Goal: Information Seeking & Learning: Check status

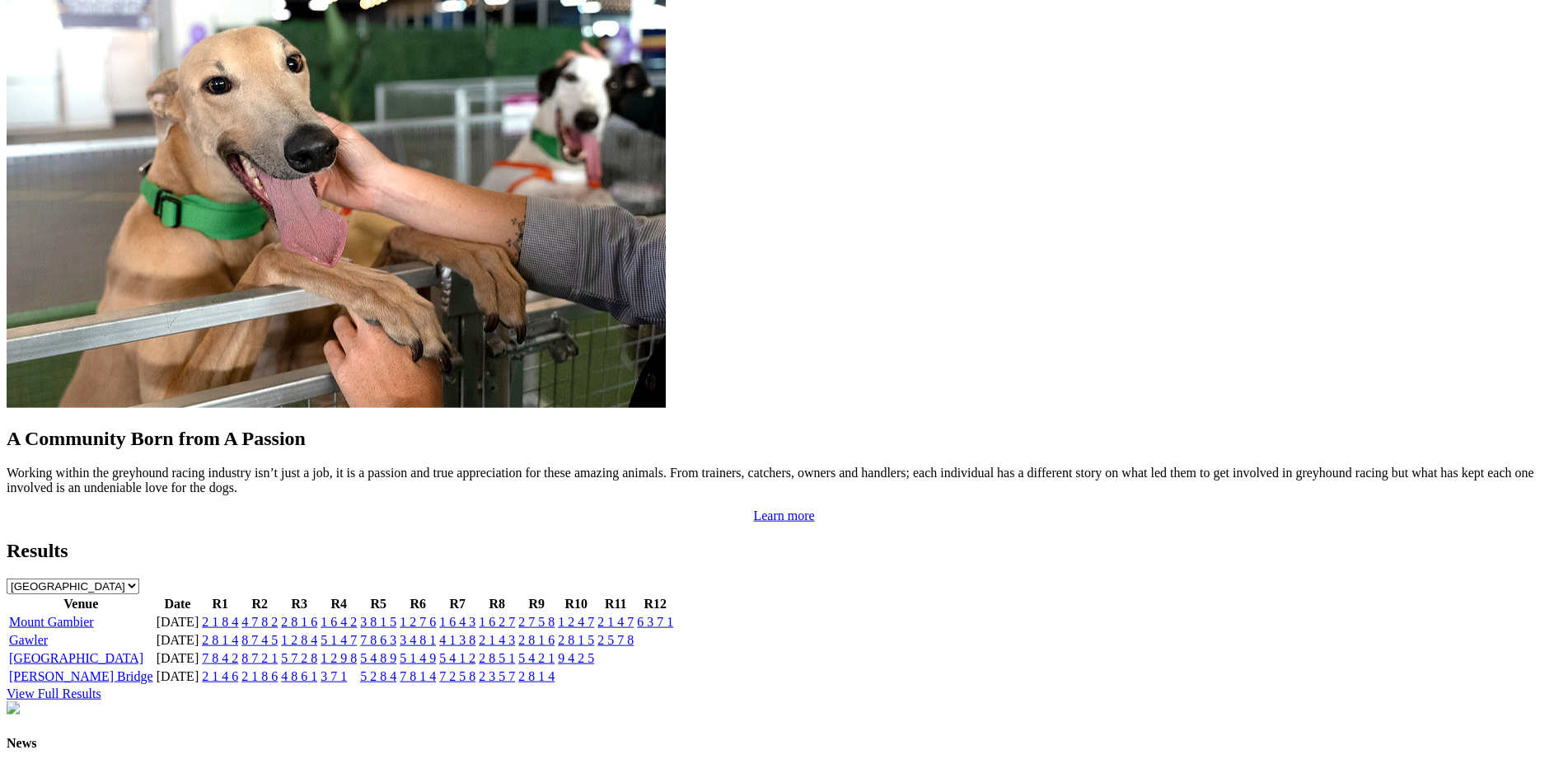
scroll to position [1292, 0]
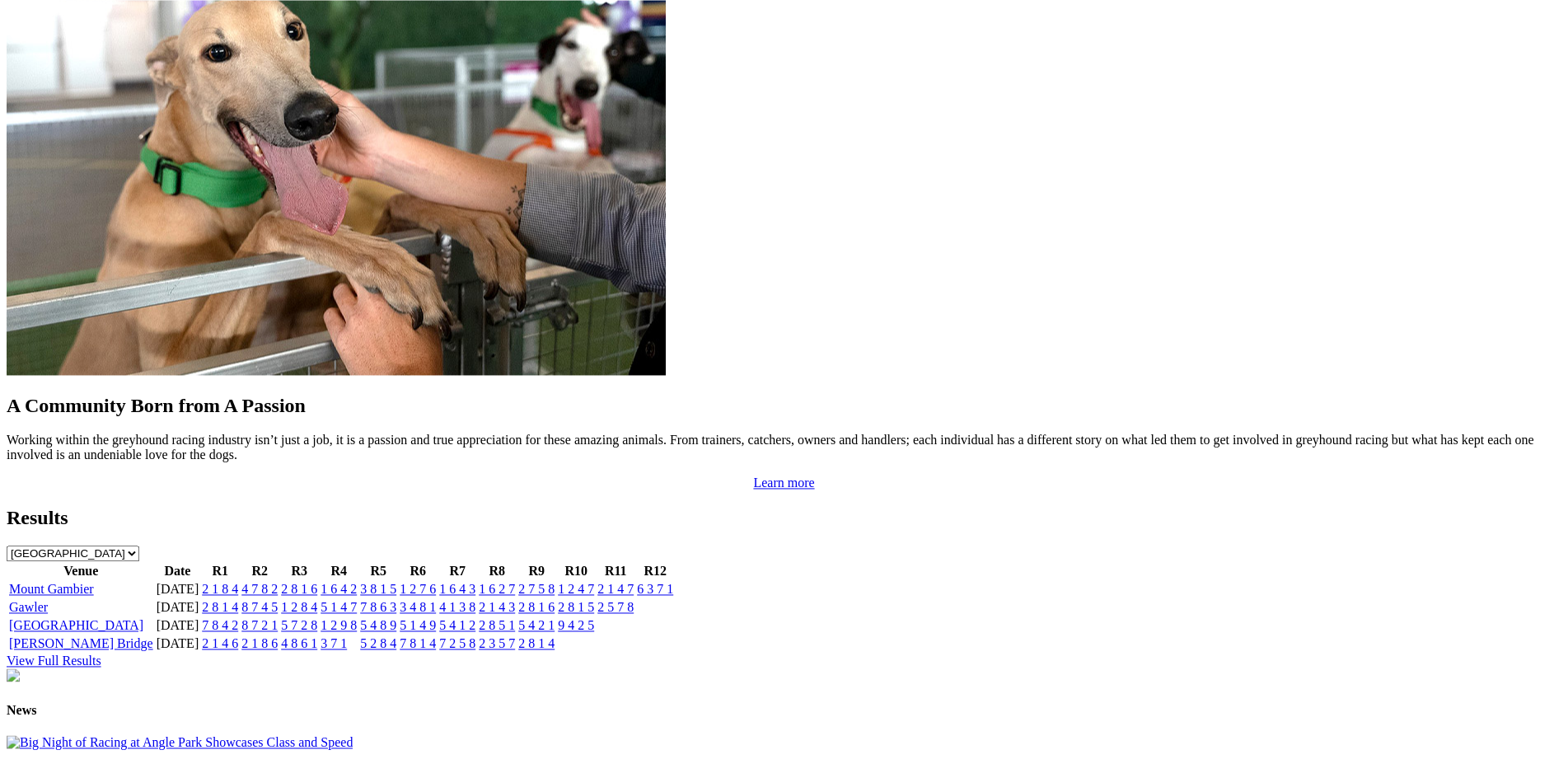
click at [317, 601] on link "1 2 8 4" at bounding box center [299, 607] width 36 height 14
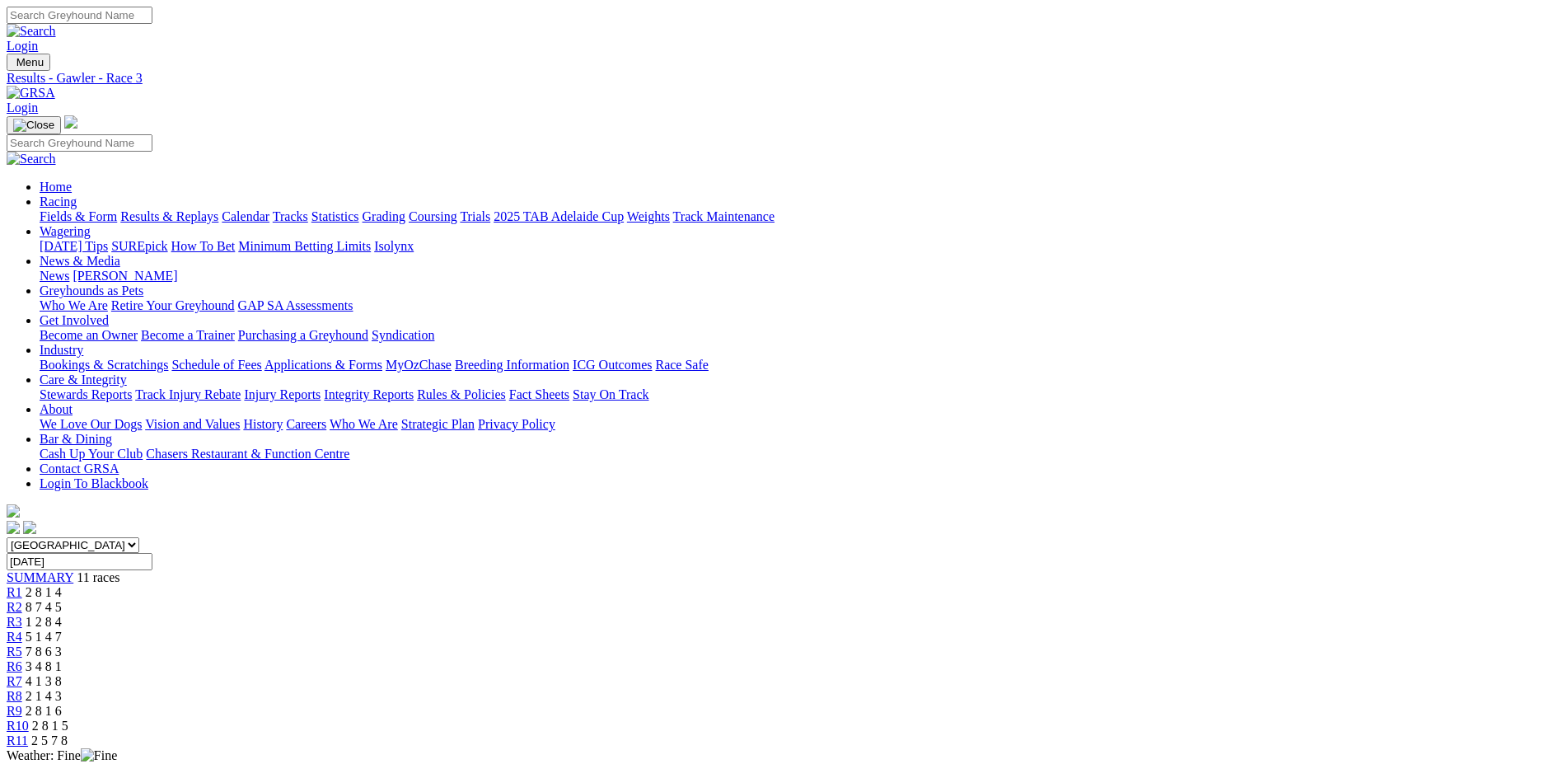
click at [22, 630] on span "R4" at bounding box center [14, 637] width 15 height 14
click at [22, 644] on link "R5" at bounding box center [14, 651] width 15 height 14
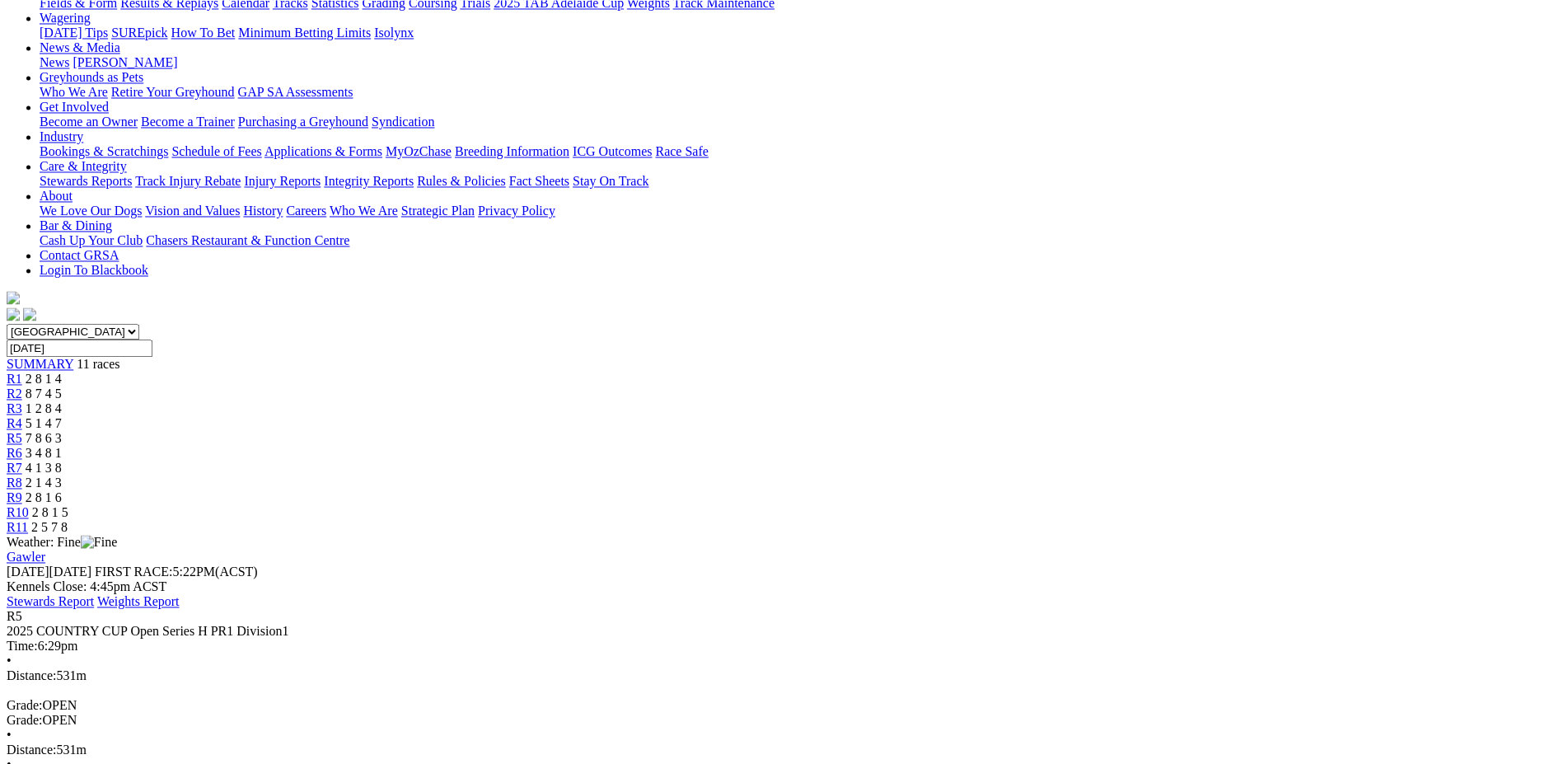
scroll to position [207, 0]
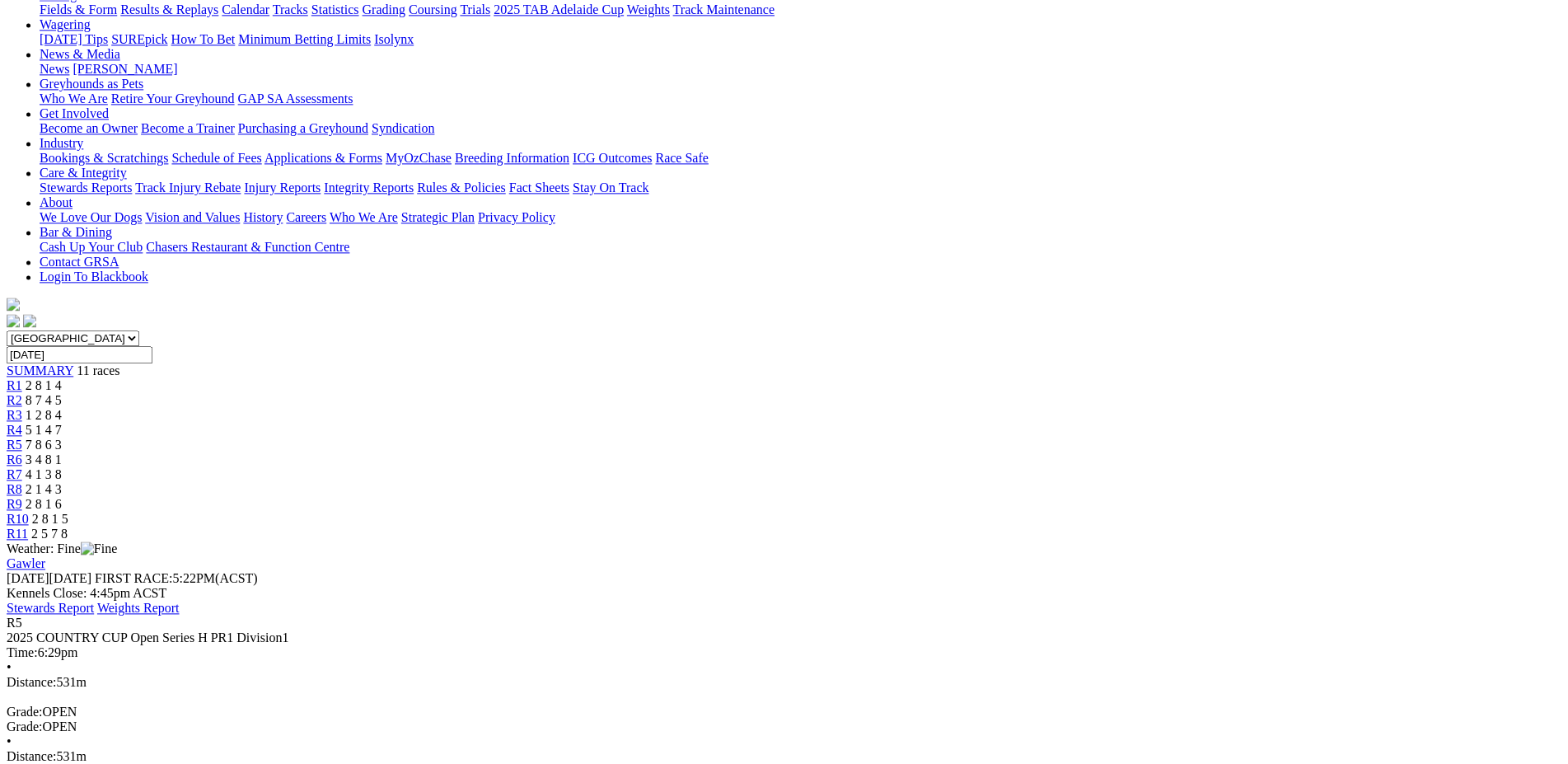
click at [22, 452] on span "R6" at bounding box center [14, 459] width 15 height 14
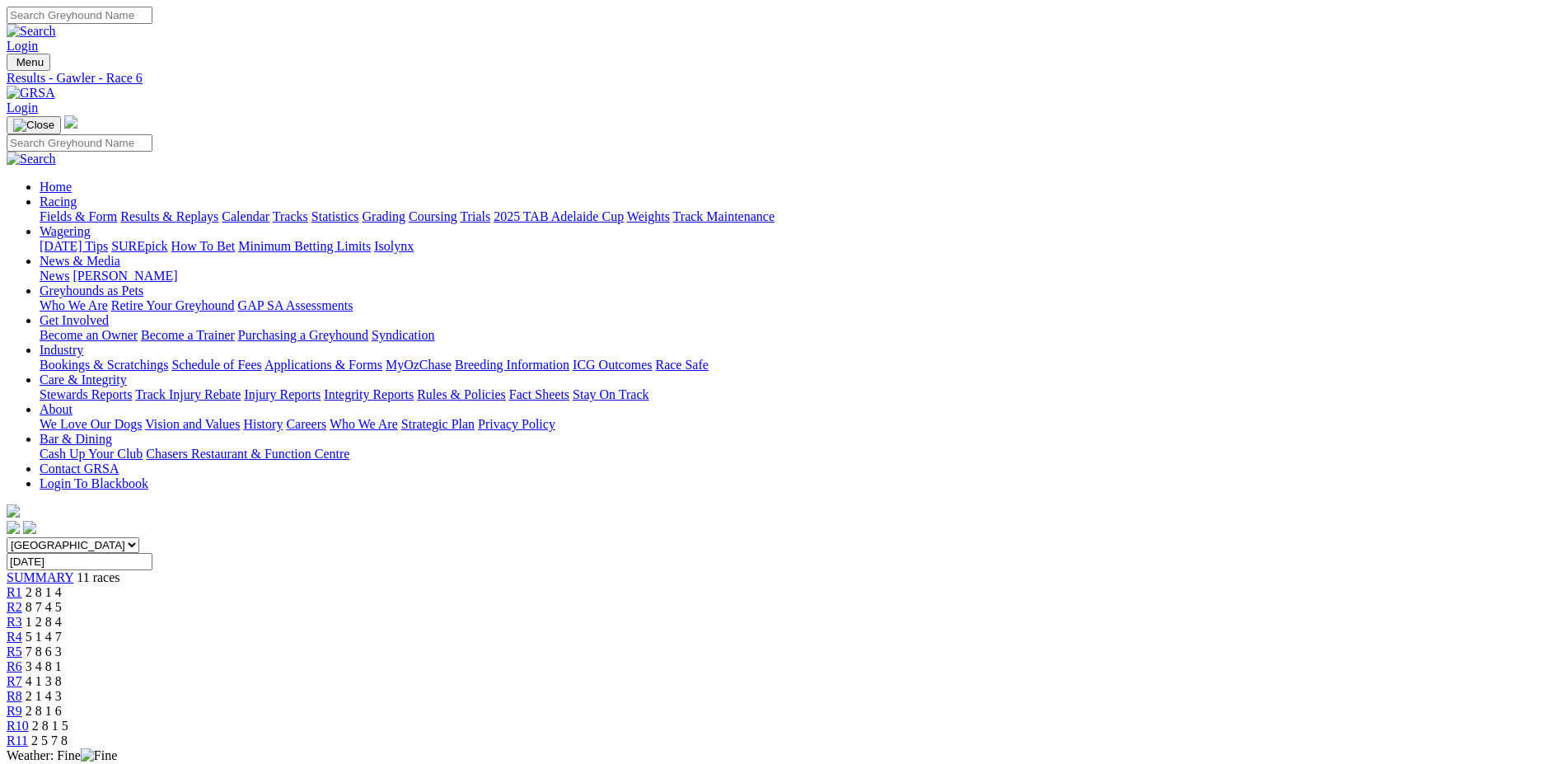
click at [22, 644] on span "R5" at bounding box center [14, 651] width 15 height 14
click at [22, 659] on link "R6" at bounding box center [14, 666] width 15 height 14
